Goal: Information Seeking & Learning: Learn about a topic

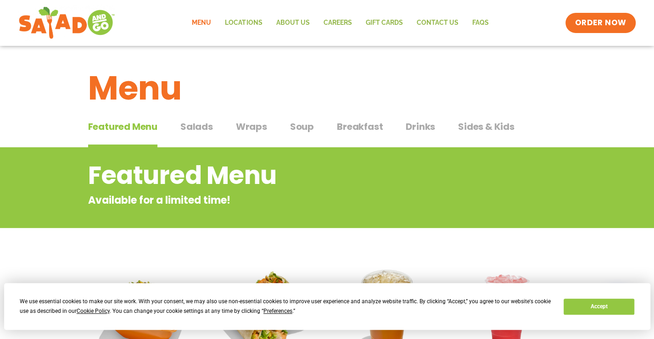
click at [207, 123] on span "Salads" at bounding box center [196, 127] width 33 height 14
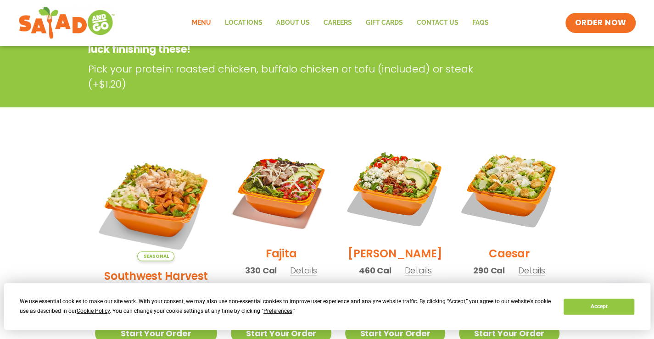
scroll to position [229, 0]
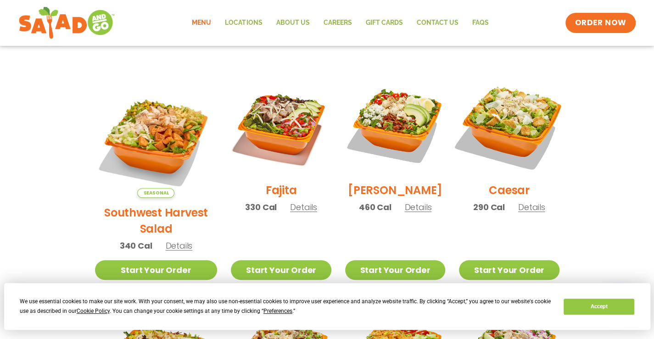
click at [521, 141] on img at bounding box center [508, 125] width 117 height 117
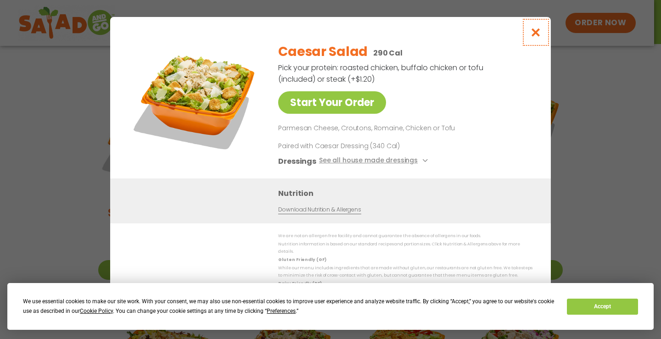
click at [539, 37] on icon "Close modal" at bounding box center [535, 33] width 11 height 10
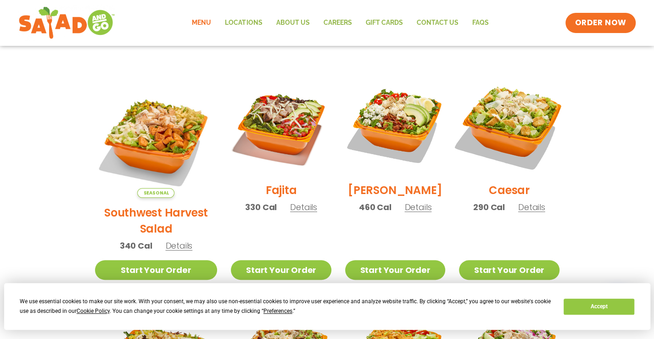
click at [523, 128] on img at bounding box center [508, 125] width 117 height 117
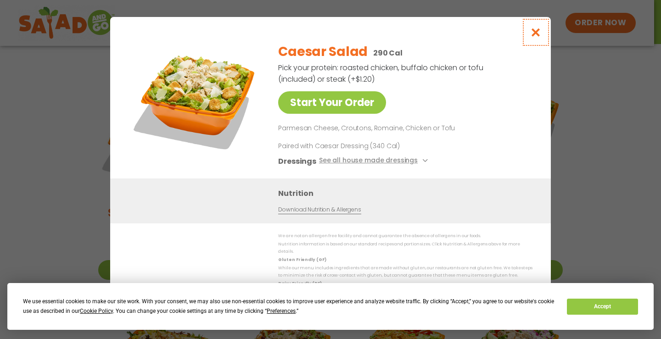
click at [532, 37] on icon "Close modal" at bounding box center [535, 33] width 11 height 10
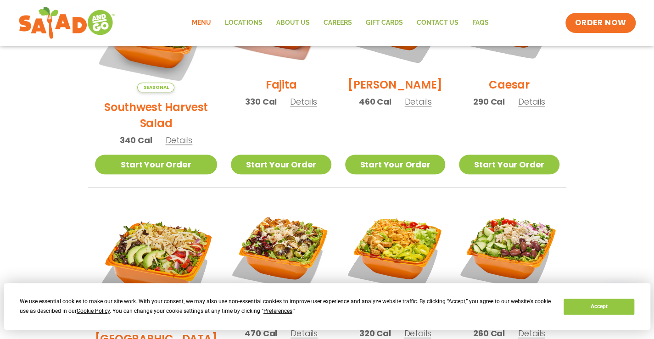
scroll to position [413, 0]
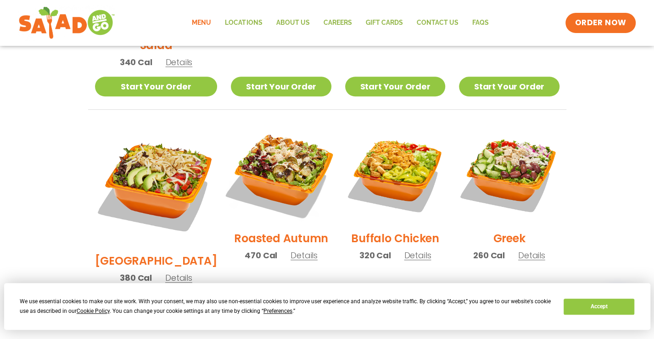
click at [262, 156] on img at bounding box center [280, 173] width 117 height 117
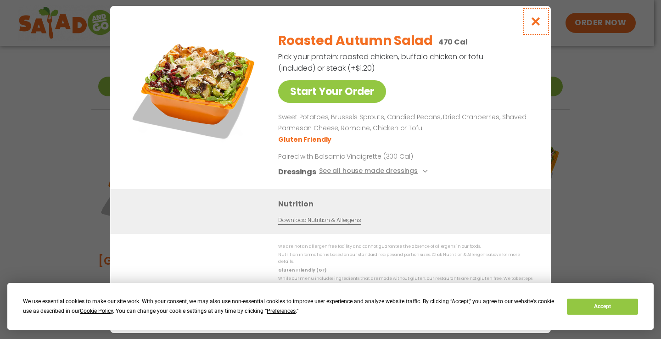
click at [537, 23] on icon "Close modal" at bounding box center [535, 22] width 11 height 10
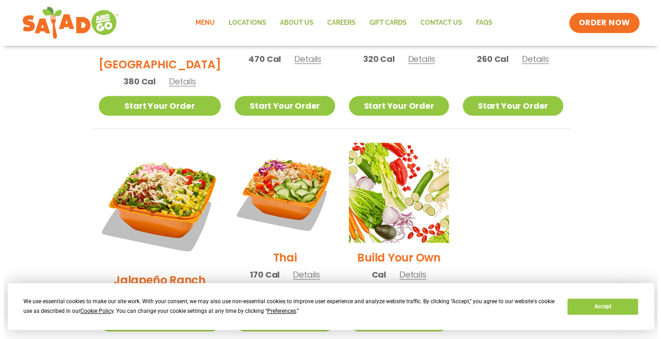
scroll to position [642, 0]
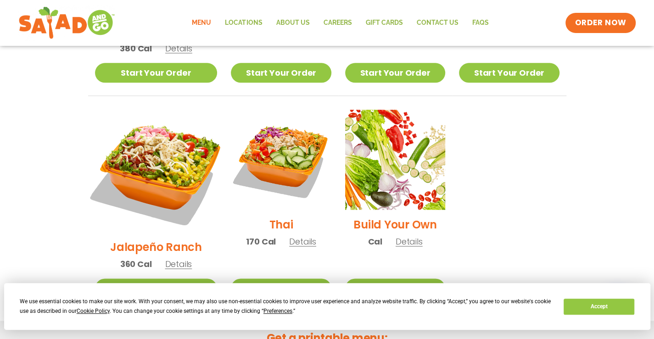
click at [154, 117] on img at bounding box center [156, 171] width 144 height 144
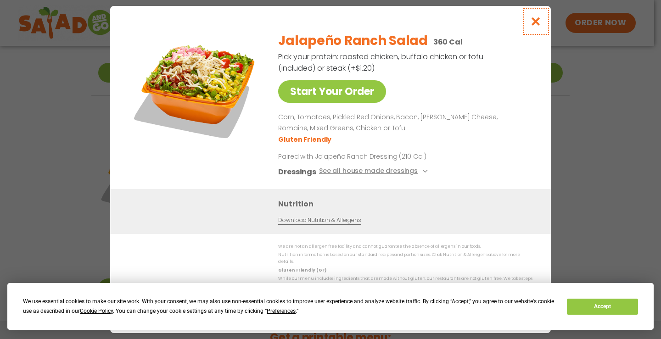
click at [538, 24] on icon "Close modal" at bounding box center [535, 22] width 11 height 10
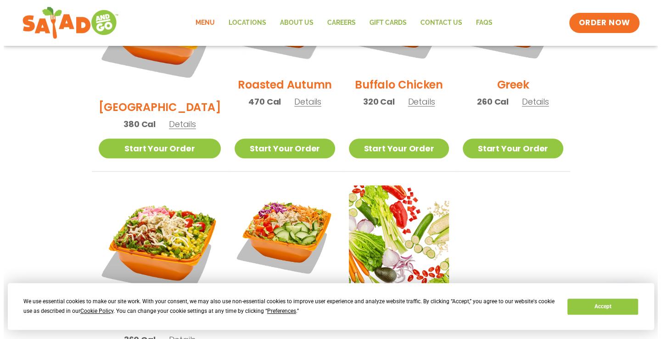
scroll to position [609, 0]
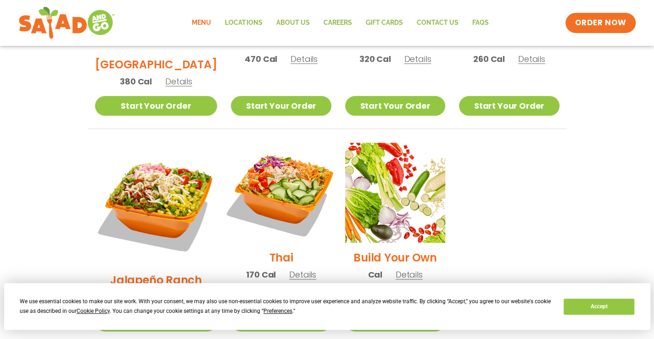
click at [237, 147] on img at bounding box center [280, 192] width 117 height 117
